Goal: Find specific page/section: Find specific page/section

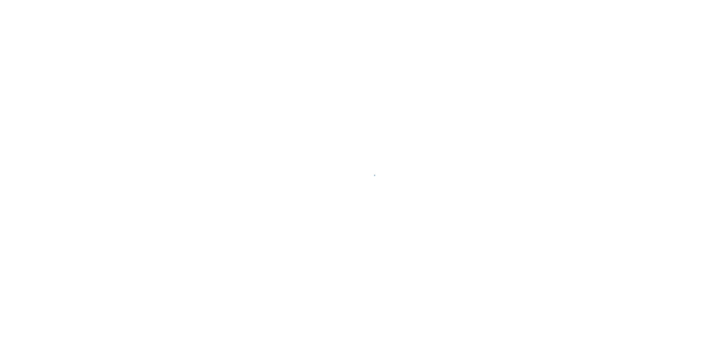
click at [189, 240] on div at bounding box center [364, 179] width 728 height 359
